Goal: Register for event/course

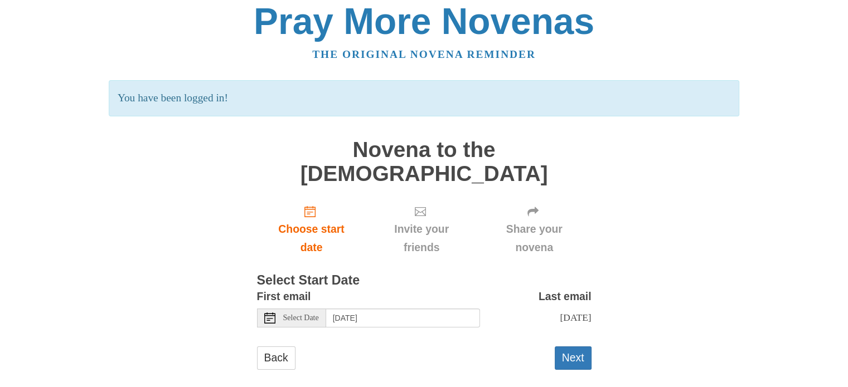
scroll to position [8, 0]
click at [573, 346] on button "Next" at bounding box center [573, 357] width 37 height 23
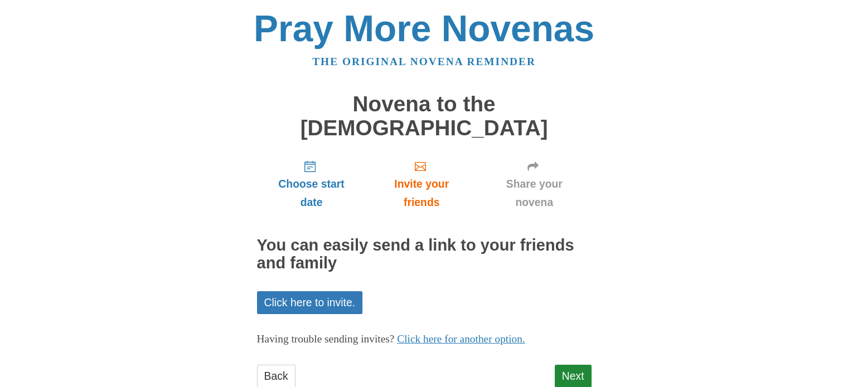
scroll to position [9, 0]
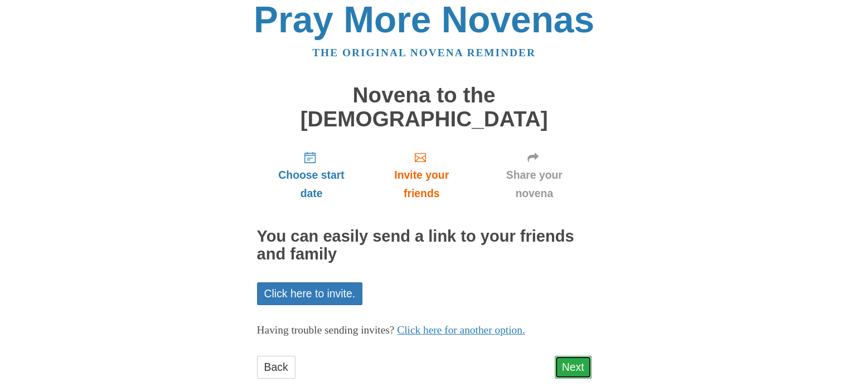
click at [566, 356] on link "Next" at bounding box center [573, 367] width 37 height 23
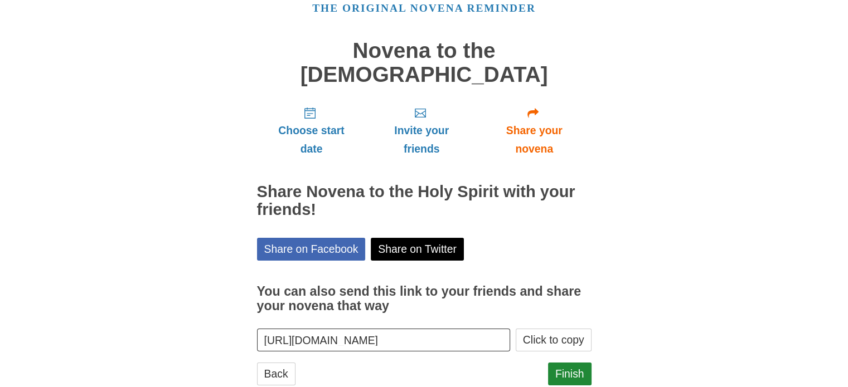
scroll to position [60, 0]
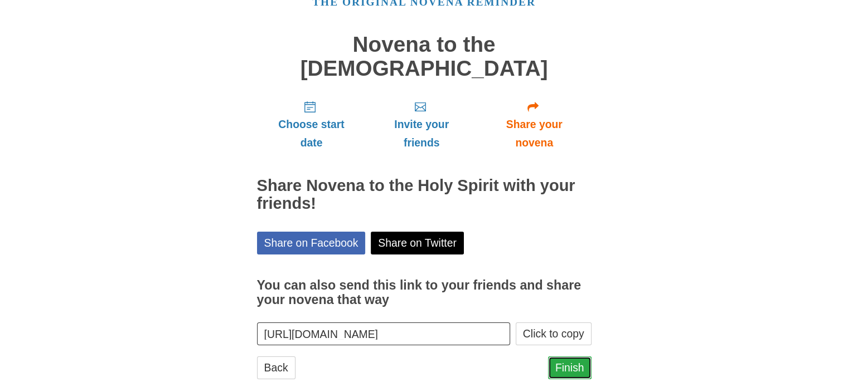
click at [564, 357] on link "Finish" at bounding box center [569, 368] width 43 height 23
